Goal: Navigation & Orientation: Find specific page/section

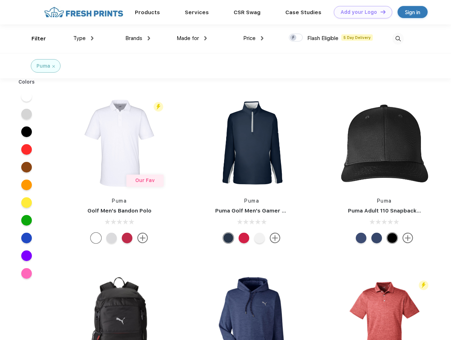
click at [360, 12] on link "Add your Logo Design Tool" at bounding box center [363, 12] width 58 height 12
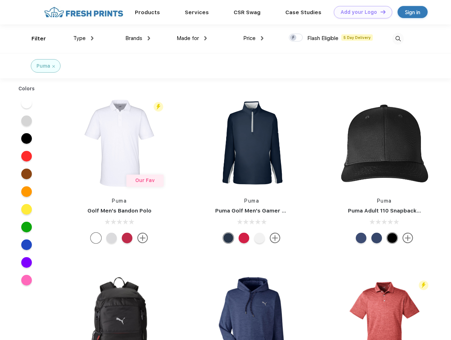
click at [0, 0] on div "Design Tool" at bounding box center [0, 0] width 0 height 0
click at [380, 12] on link "Add your Logo Design Tool" at bounding box center [363, 12] width 58 height 12
click at [34, 39] on div "Filter" at bounding box center [39, 39] width 15 height 8
click at [84, 38] on span "Type" at bounding box center [79, 38] width 12 height 6
click at [138, 38] on span "Brands" at bounding box center [133, 38] width 17 height 6
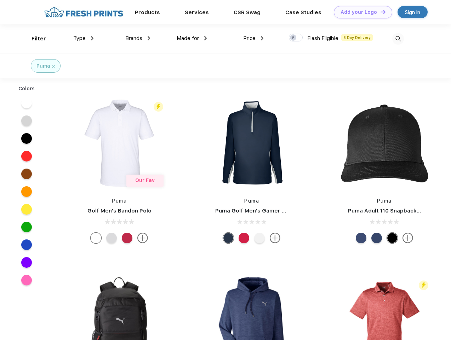
click at [192, 38] on span "Made for" at bounding box center [188, 38] width 22 height 6
click at [253, 38] on span "Price" at bounding box center [249, 38] width 12 height 6
click at [296, 38] on div at bounding box center [296, 38] width 14 height 8
click at [293, 38] on input "checkbox" at bounding box center [291, 35] width 5 height 5
click at [398, 39] on img at bounding box center [398, 39] width 12 height 12
